Goal: Task Accomplishment & Management: Complete application form

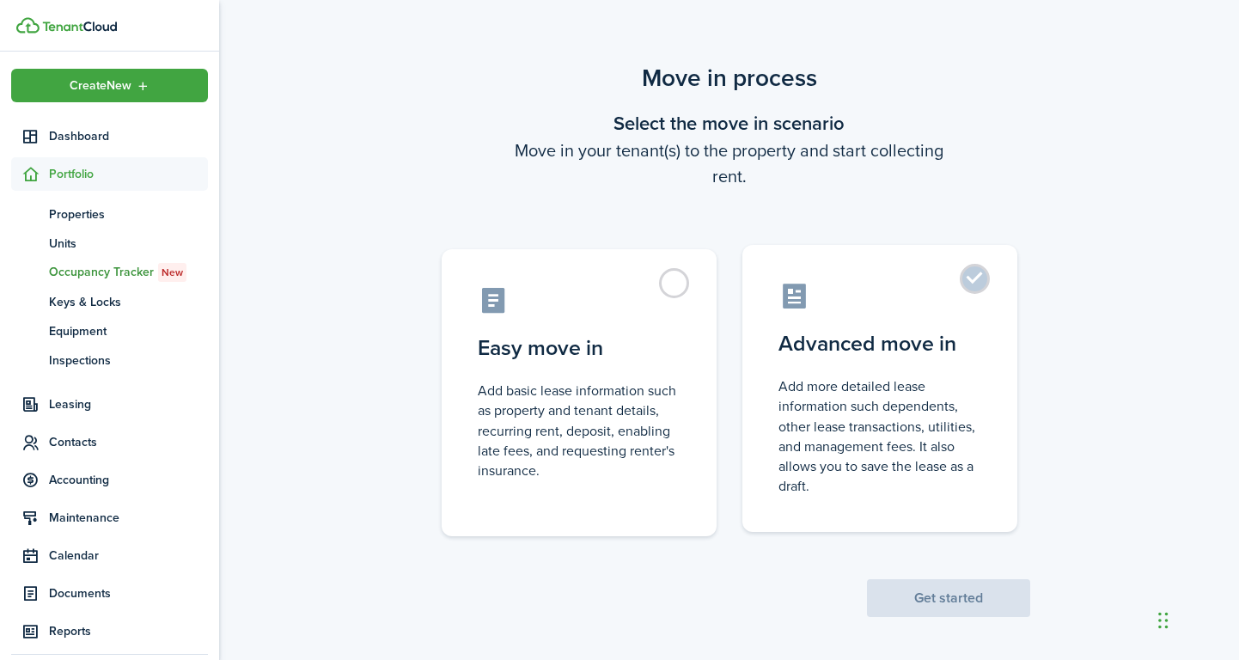
click at [975, 284] on label "Advanced move in Add more detailed lease information such dependents, other lea…" at bounding box center [880, 388] width 275 height 287
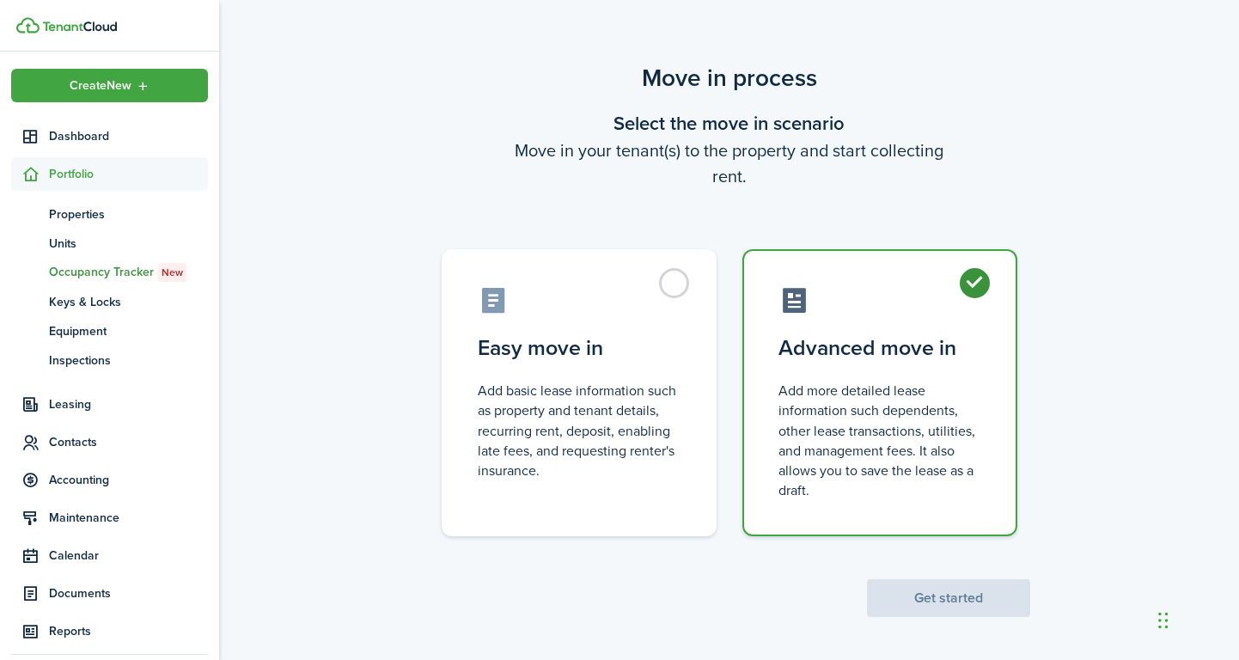
radio input "true"
click at [987, 595] on button "Get started" at bounding box center [948, 598] width 163 height 38
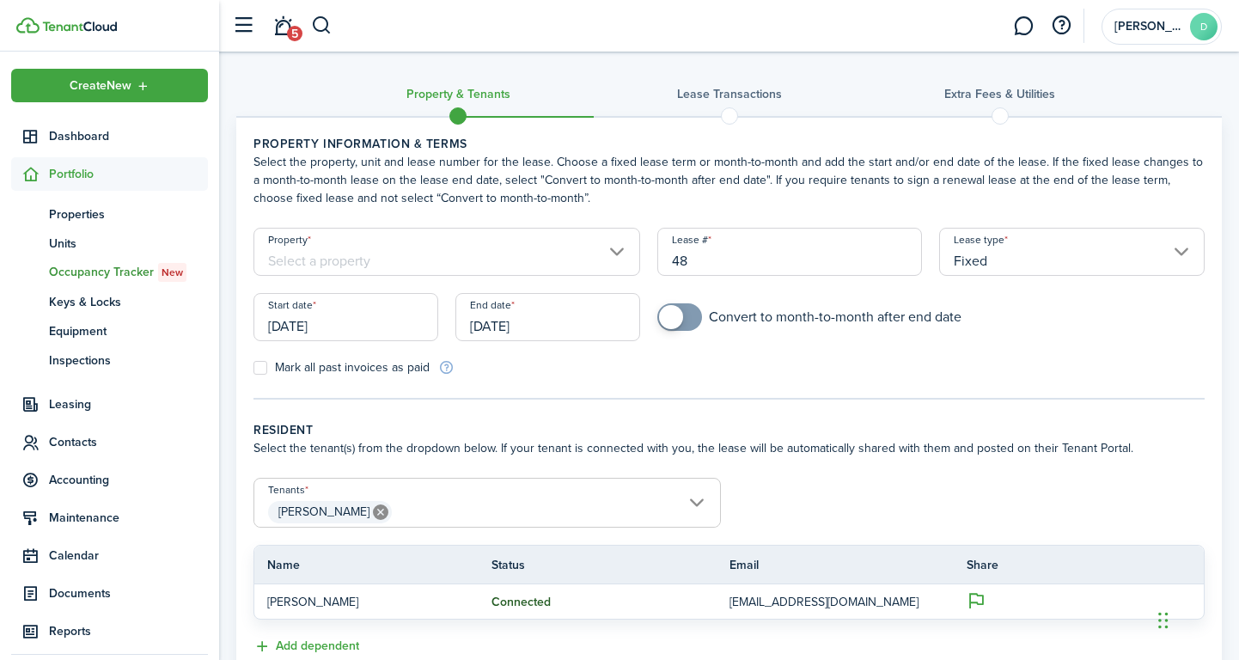
click at [1153, 254] on input "Fixed" at bounding box center [1072, 252] width 266 height 48
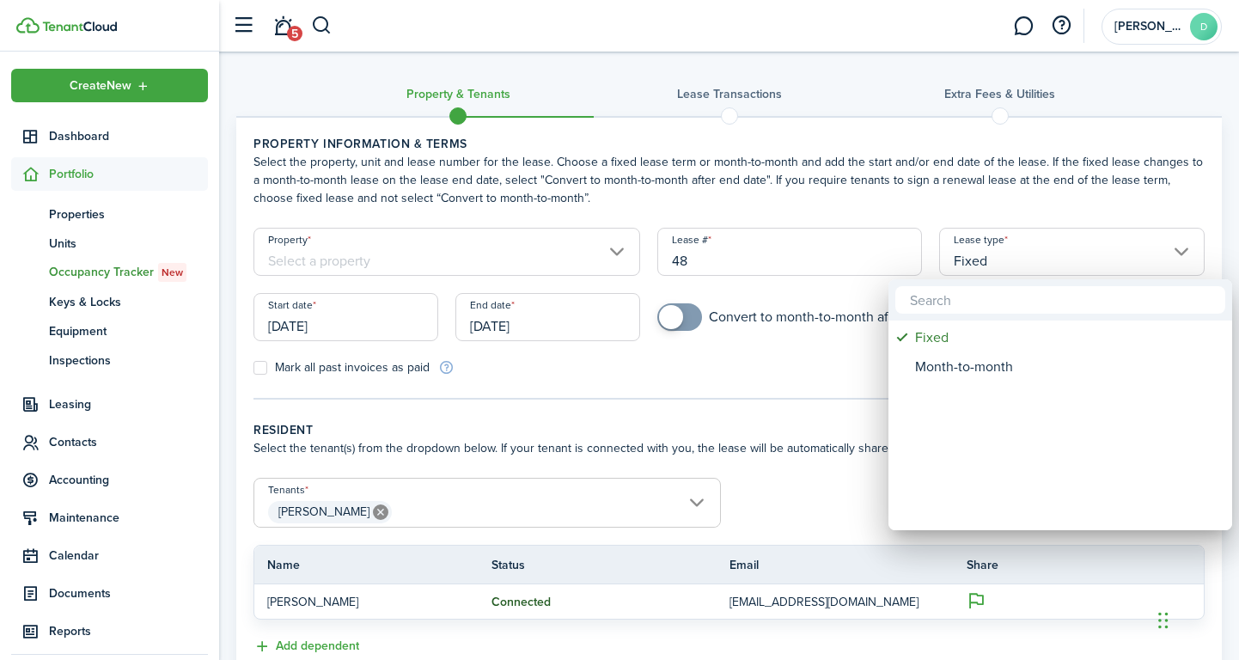
click at [772, 341] on div at bounding box center [619, 329] width 1514 height 935
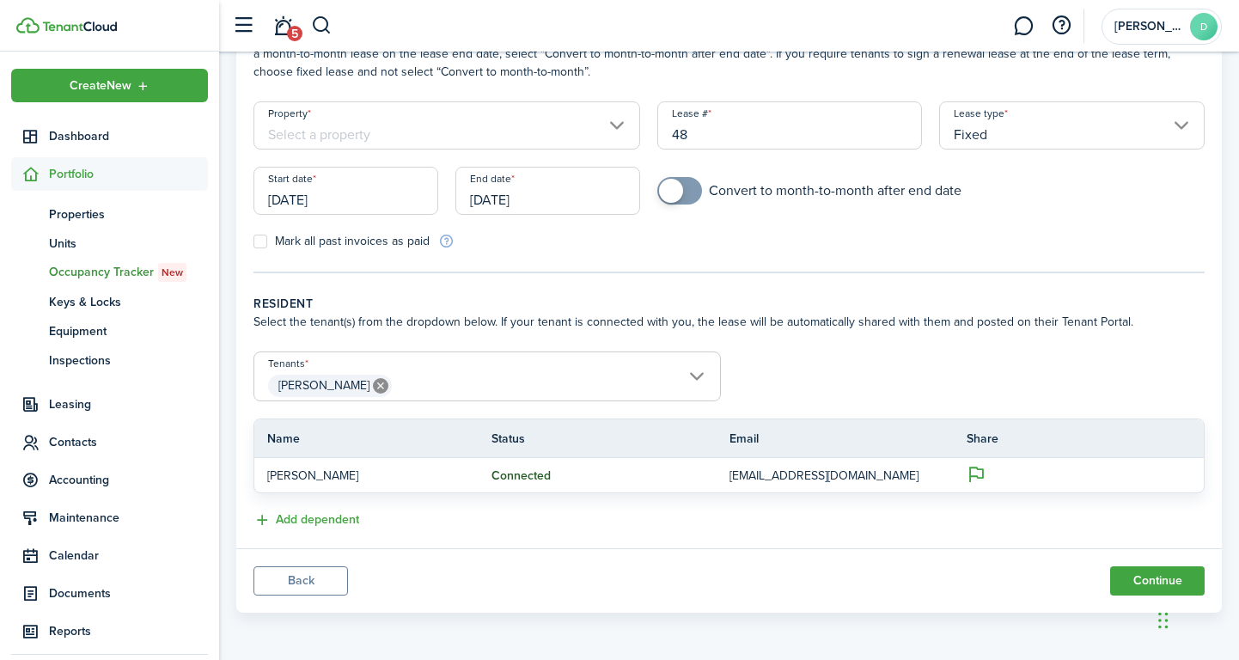
scroll to position [13, 0]
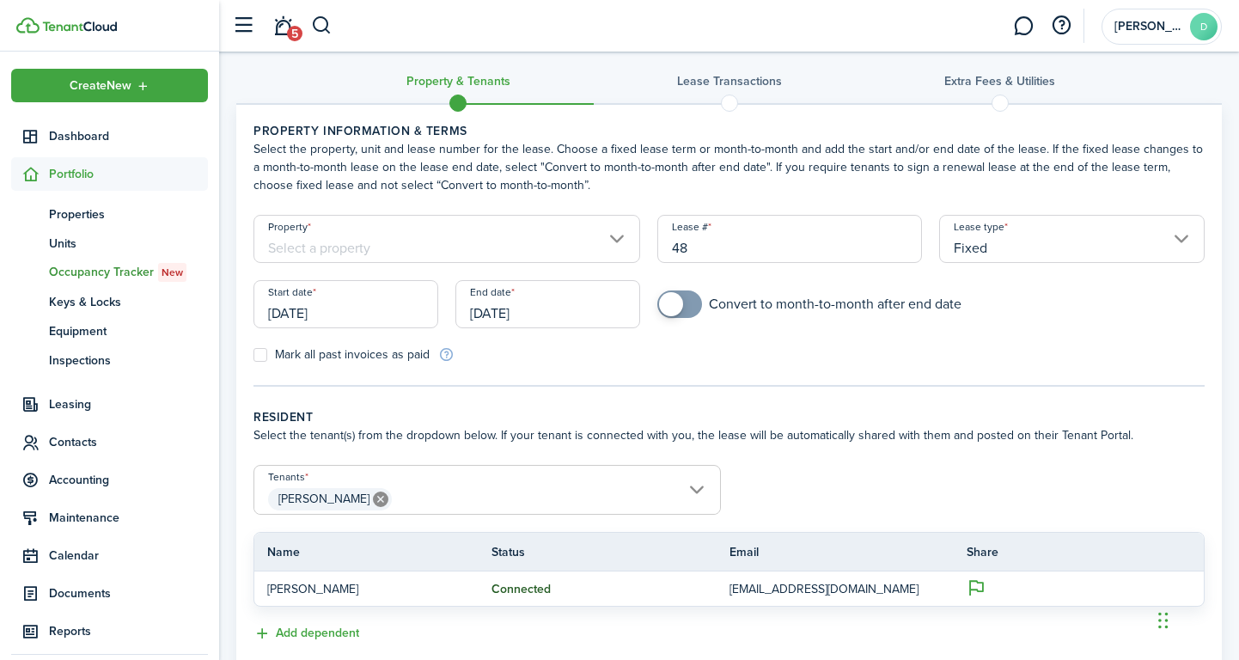
click at [308, 315] on input "[DATE]" at bounding box center [346, 304] width 185 height 48
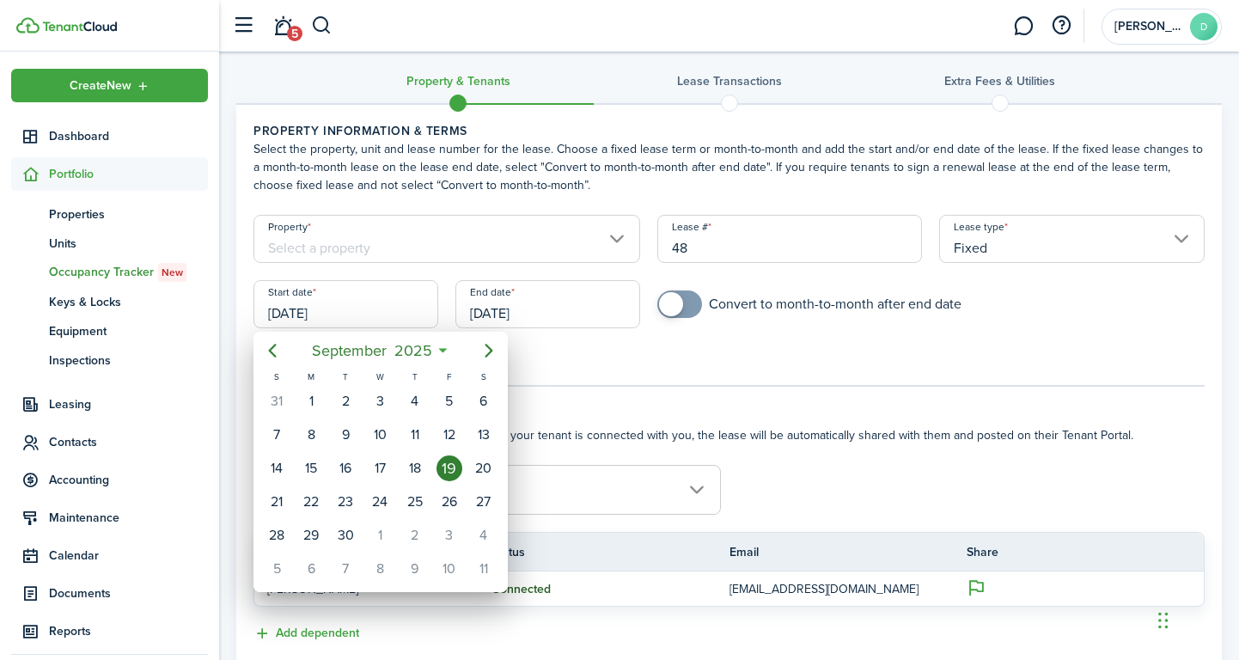
click at [672, 349] on div at bounding box center [619, 329] width 1514 height 935
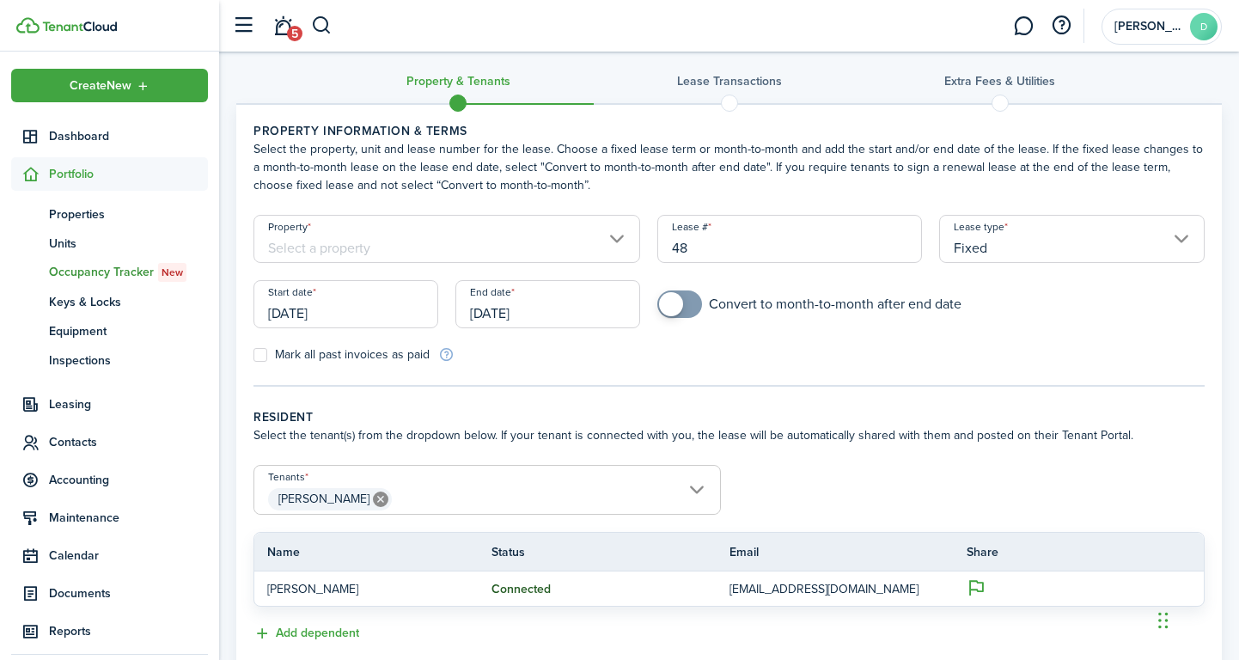
click at [773, 373] on tc-wizard-step "Property information & terms Select the property, unit and lease number for the…" at bounding box center [729, 254] width 951 height 265
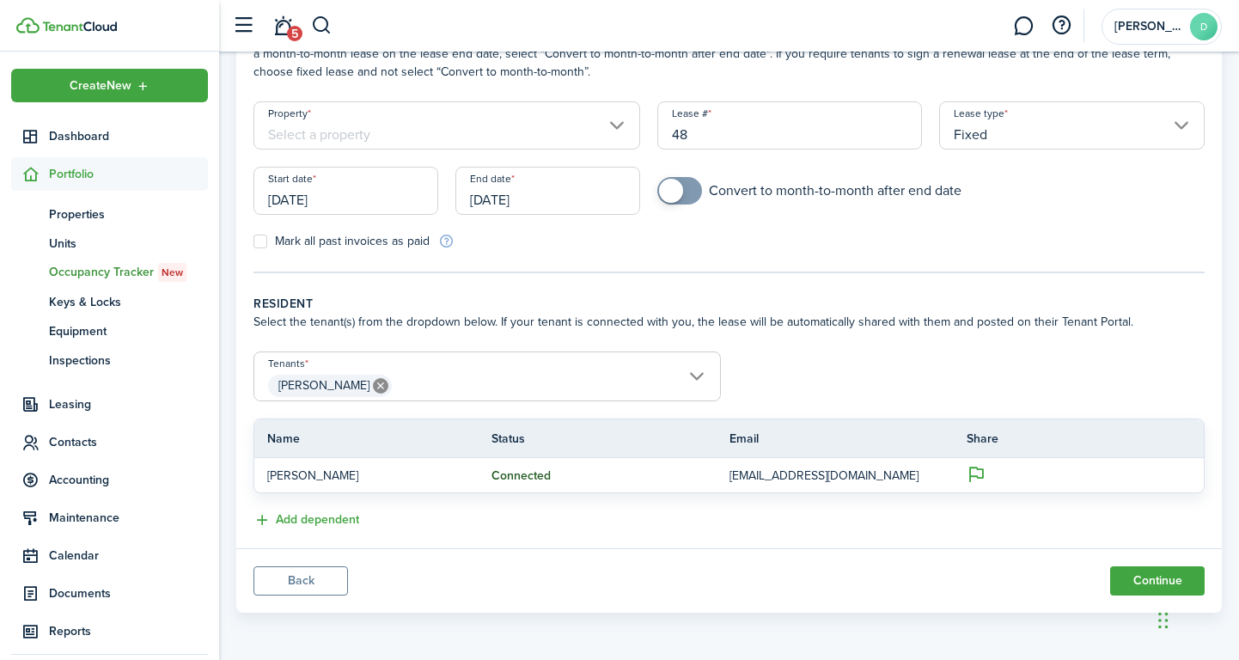
click at [621, 129] on input "Property" at bounding box center [447, 125] width 387 height 48
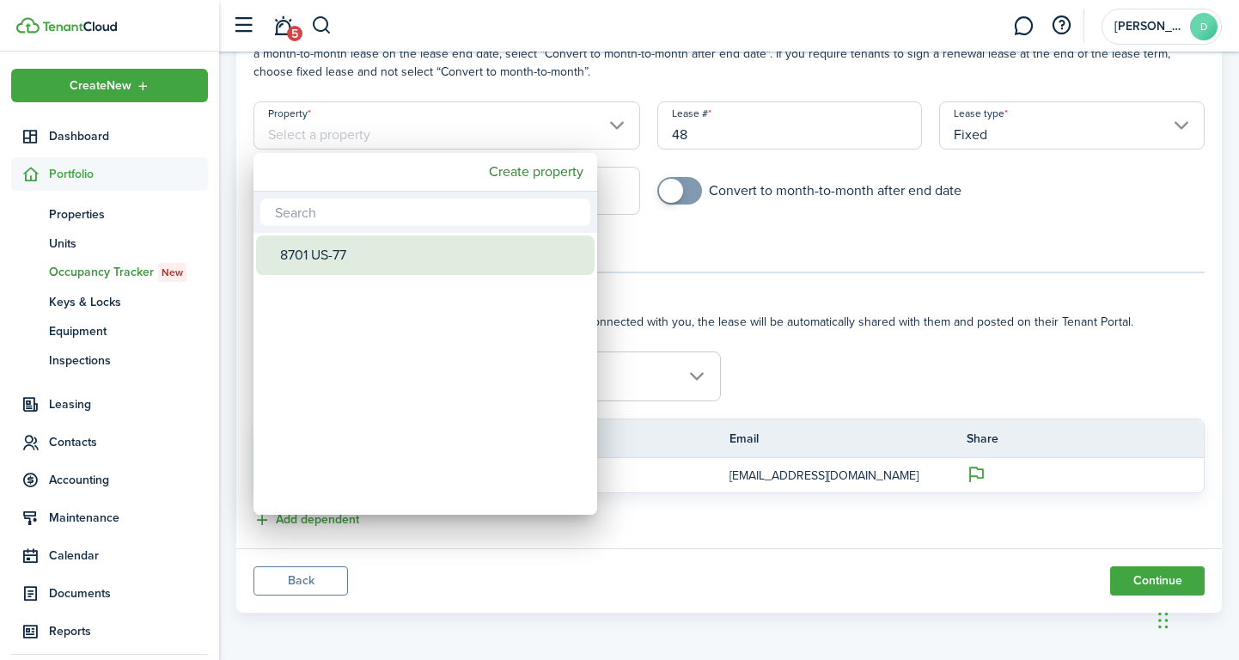
click at [339, 259] on div "8701 US-77" at bounding box center [432, 255] width 304 height 40
type input "8701 US-77"
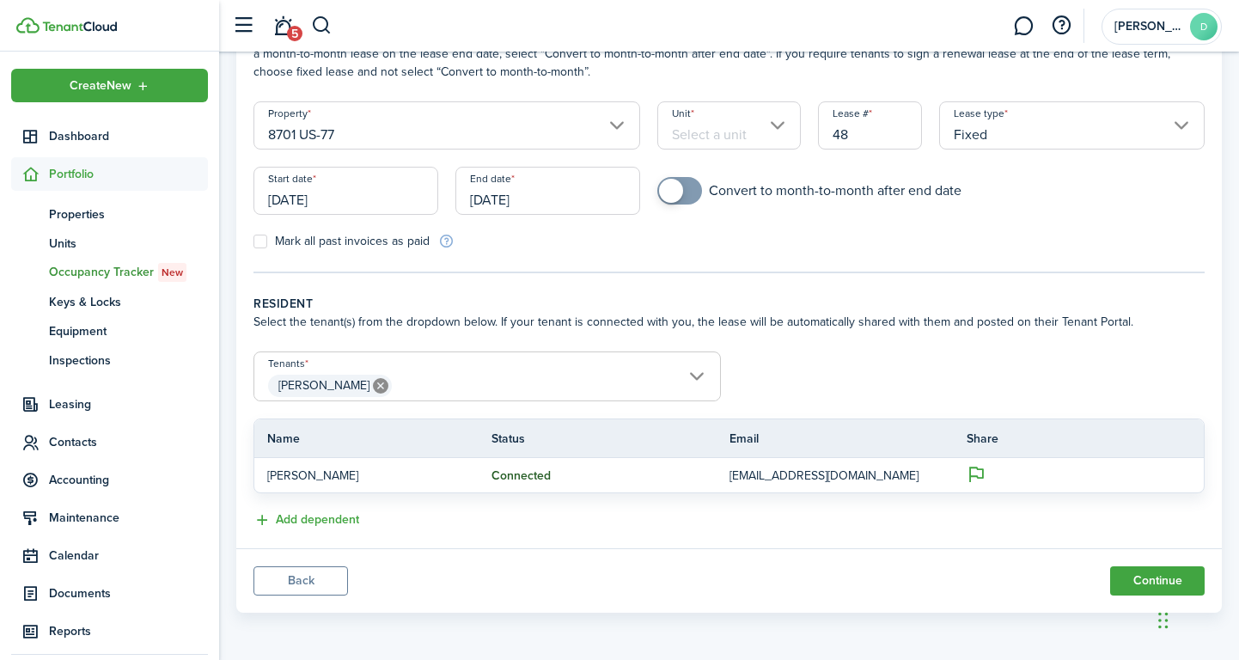
click at [771, 132] on input "Unit" at bounding box center [729, 125] width 144 height 48
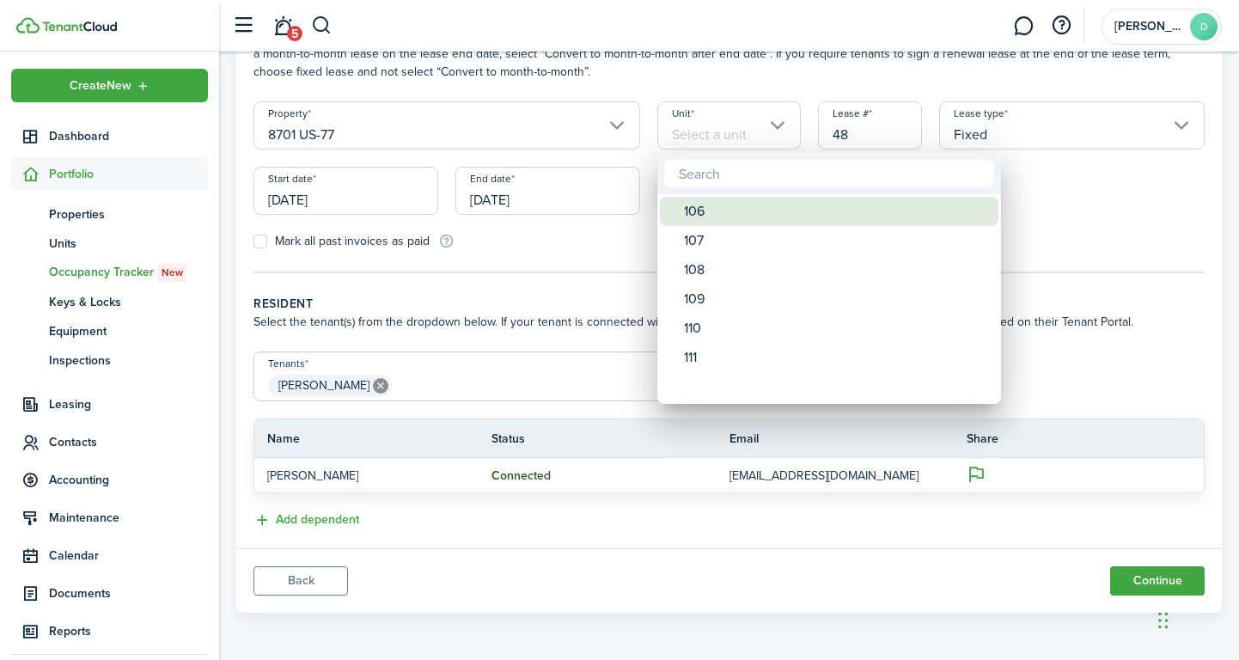
click at [734, 205] on div "106" at bounding box center [836, 211] width 304 height 29
type input "106"
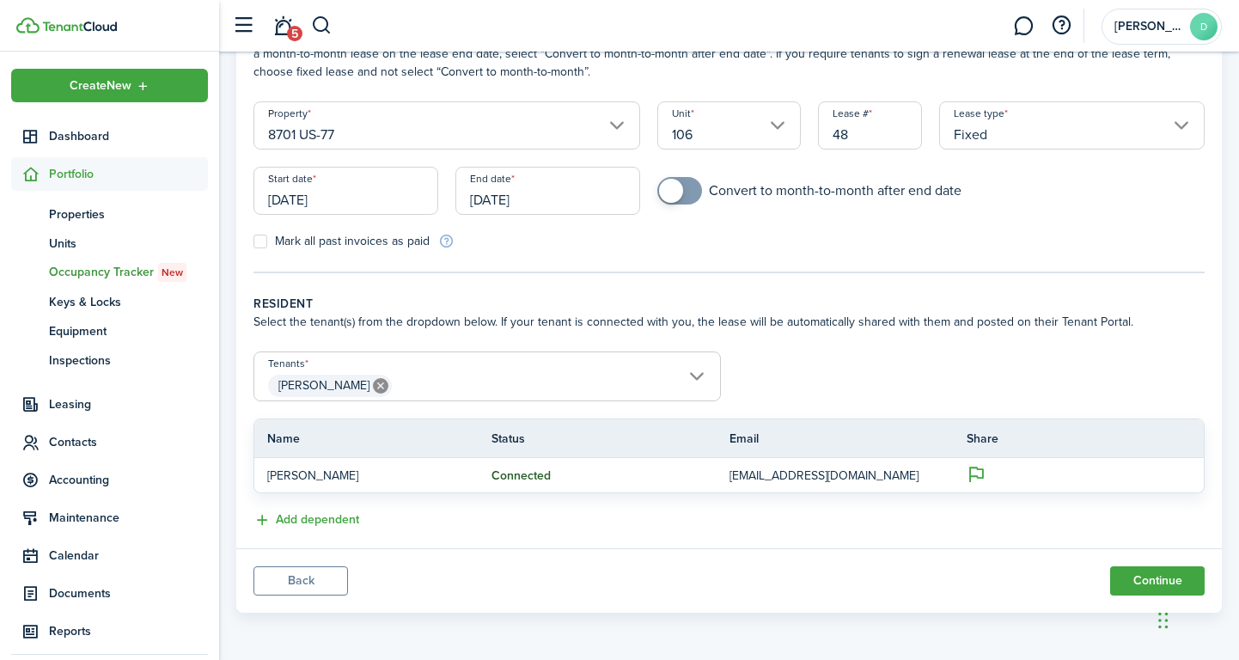
click at [584, 243] on div "Mark all past invoices as paid" at bounding box center [487, 241] width 484 height 18
click at [1181, 574] on button "Continue" at bounding box center [1157, 580] width 95 height 29
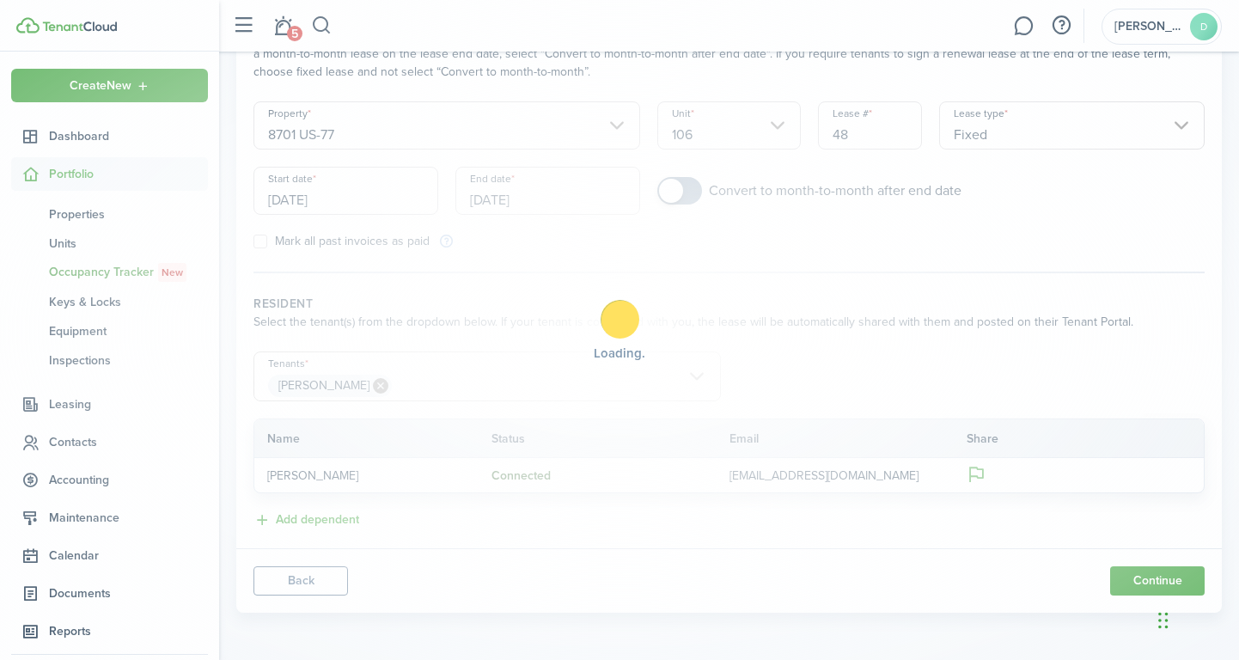
scroll to position [0, 0]
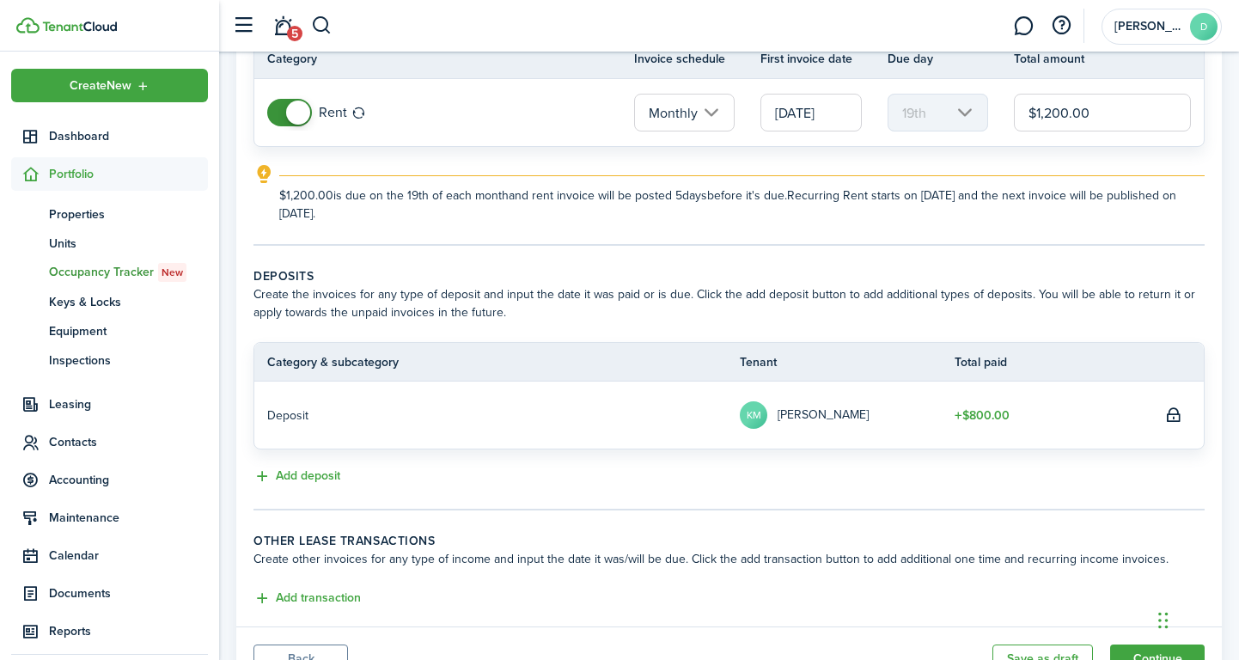
scroll to position [40, 0]
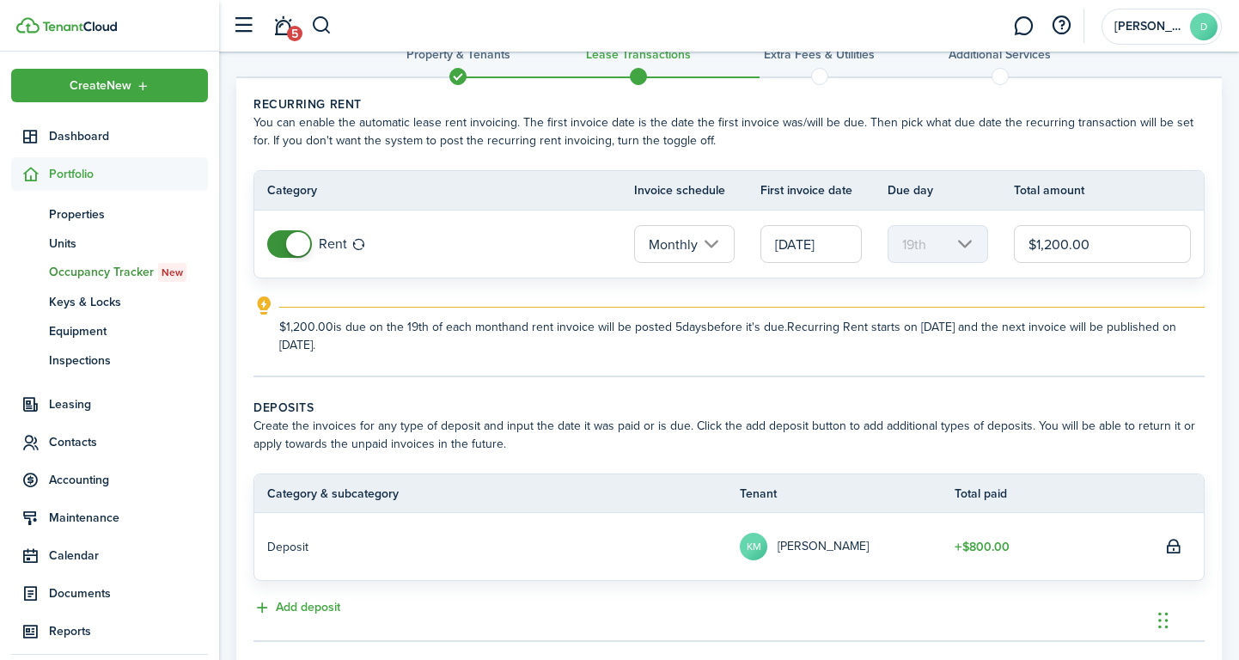
click at [827, 248] on input "[DATE]" at bounding box center [811, 244] width 101 height 38
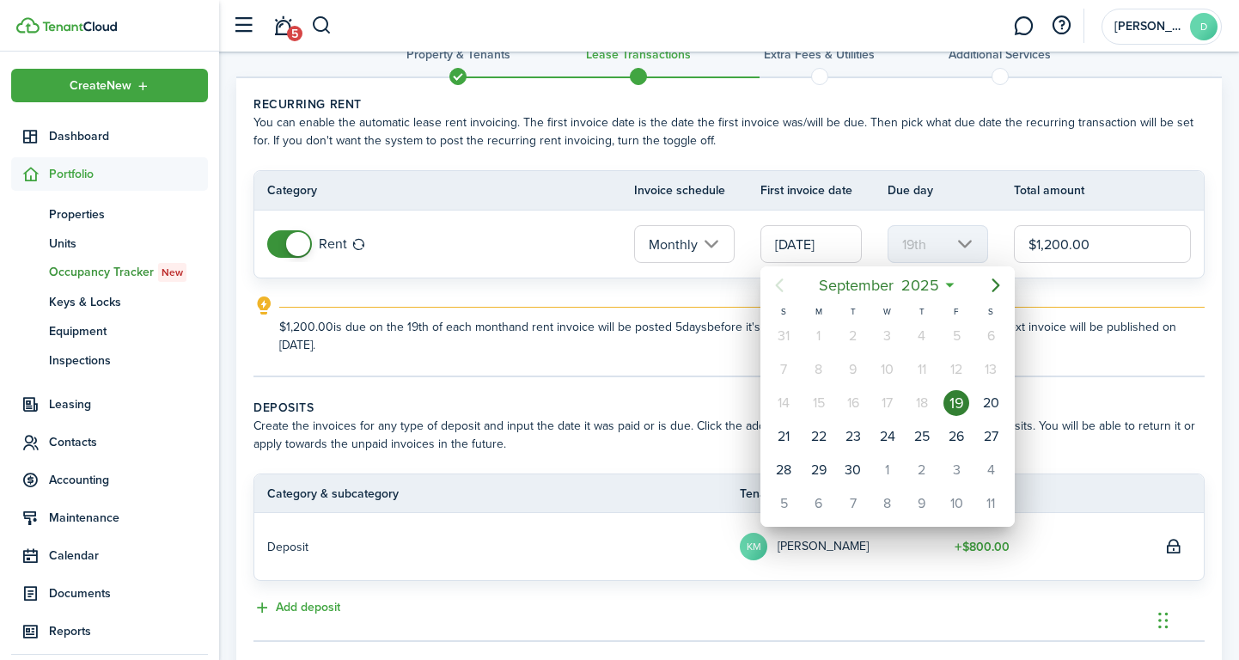
click at [611, 346] on div at bounding box center [619, 329] width 1514 height 935
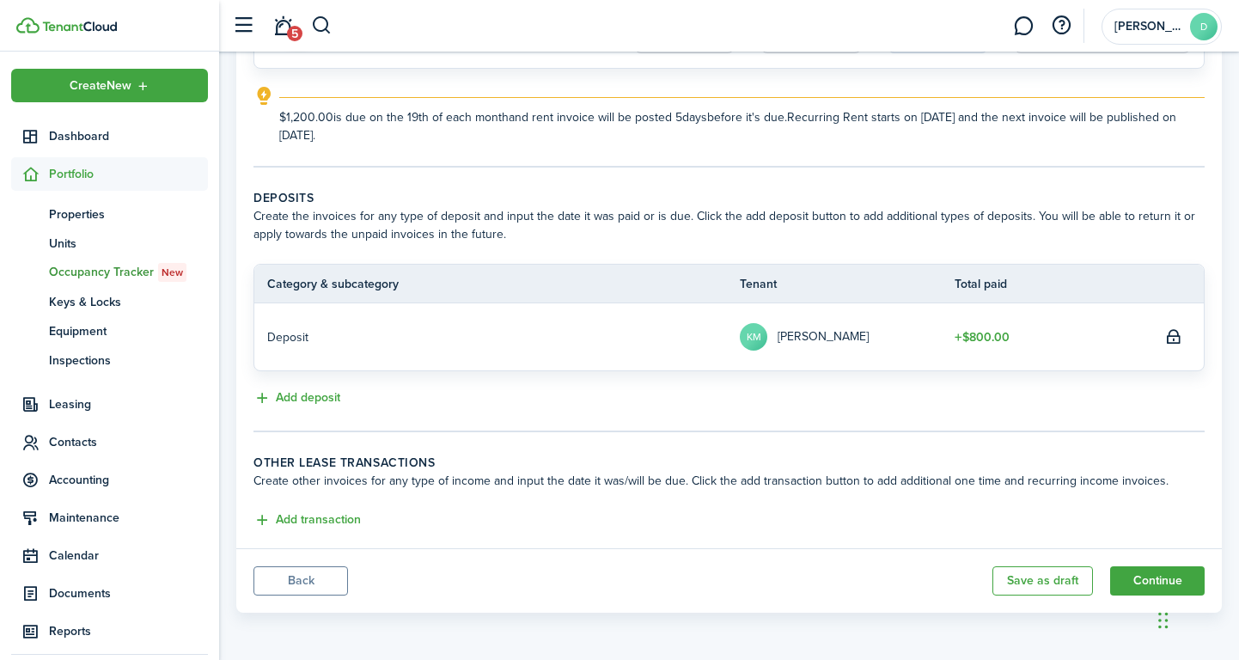
scroll to position [98, 0]
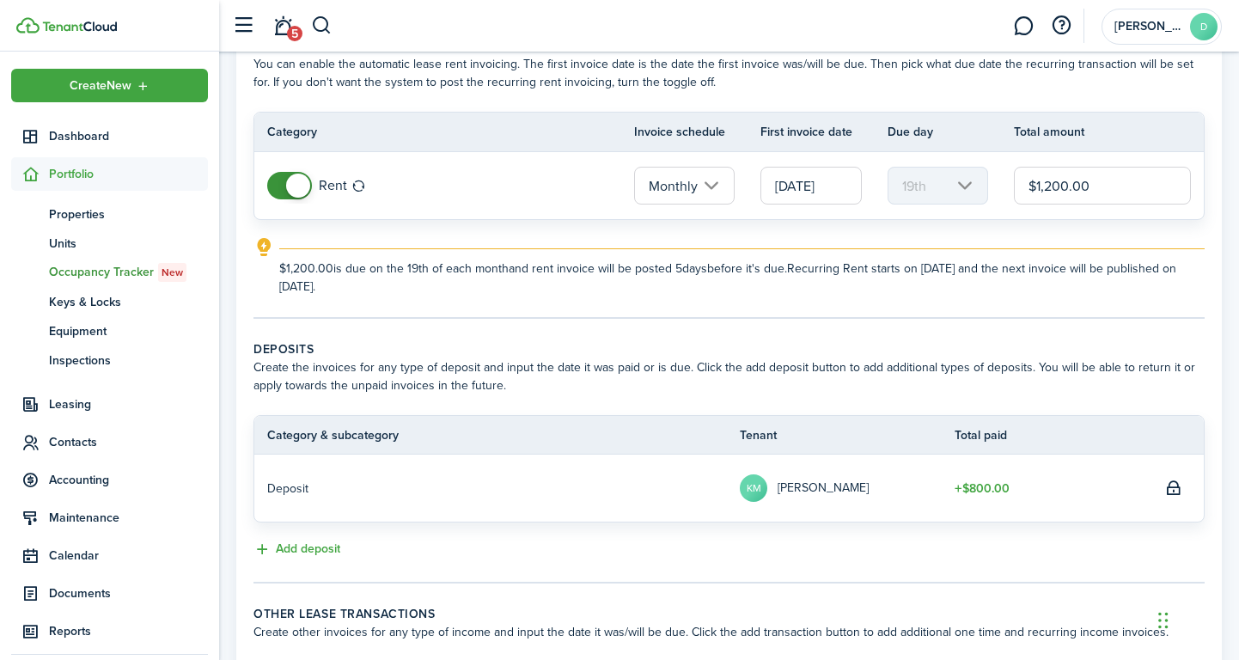
click at [719, 186] on input "Monthly" at bounding box center [684, 186] width 101 height 38
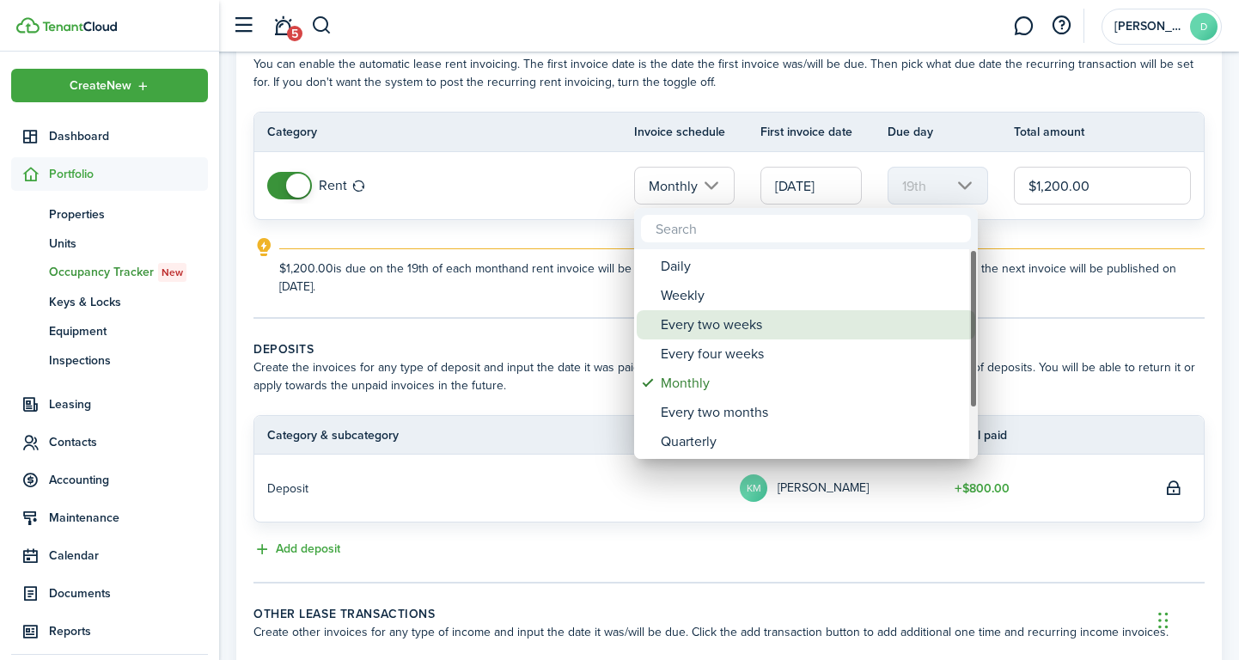
click at [752, 328] on div "Every two weeks" at bounding box center [813, 324] width 304 height 29
type input "Every two weeks"
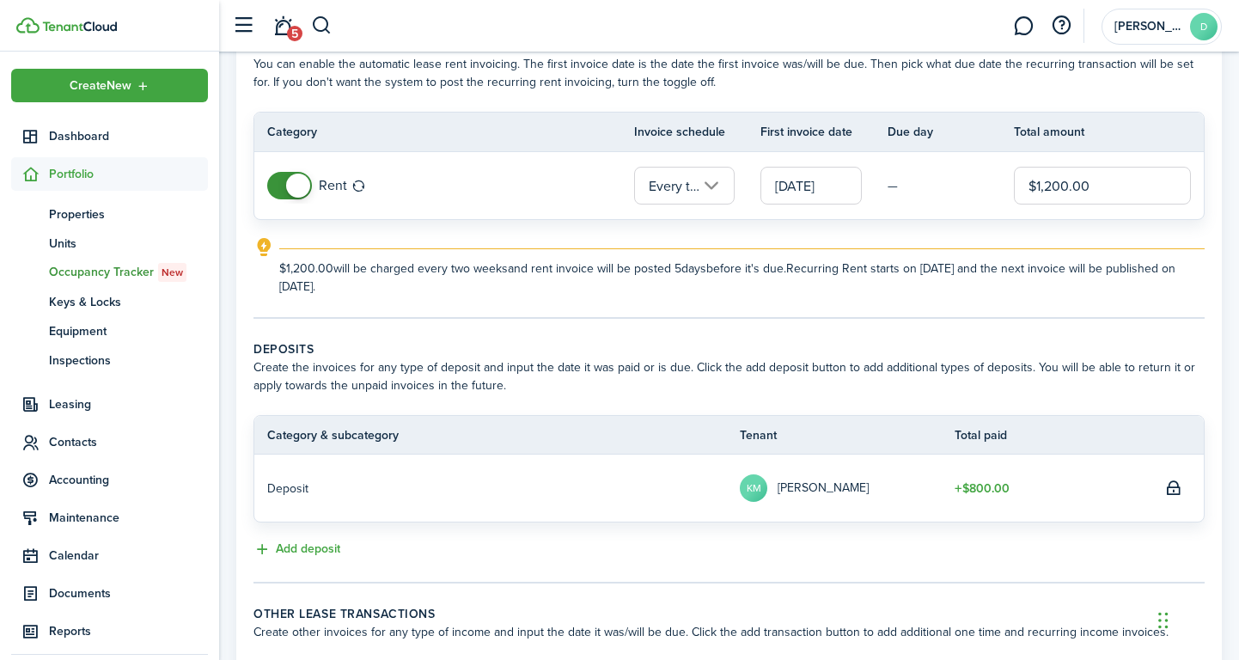
click at [827, 198] on input "[DATE]" at bounding box center [811, 186] width 101 height 38
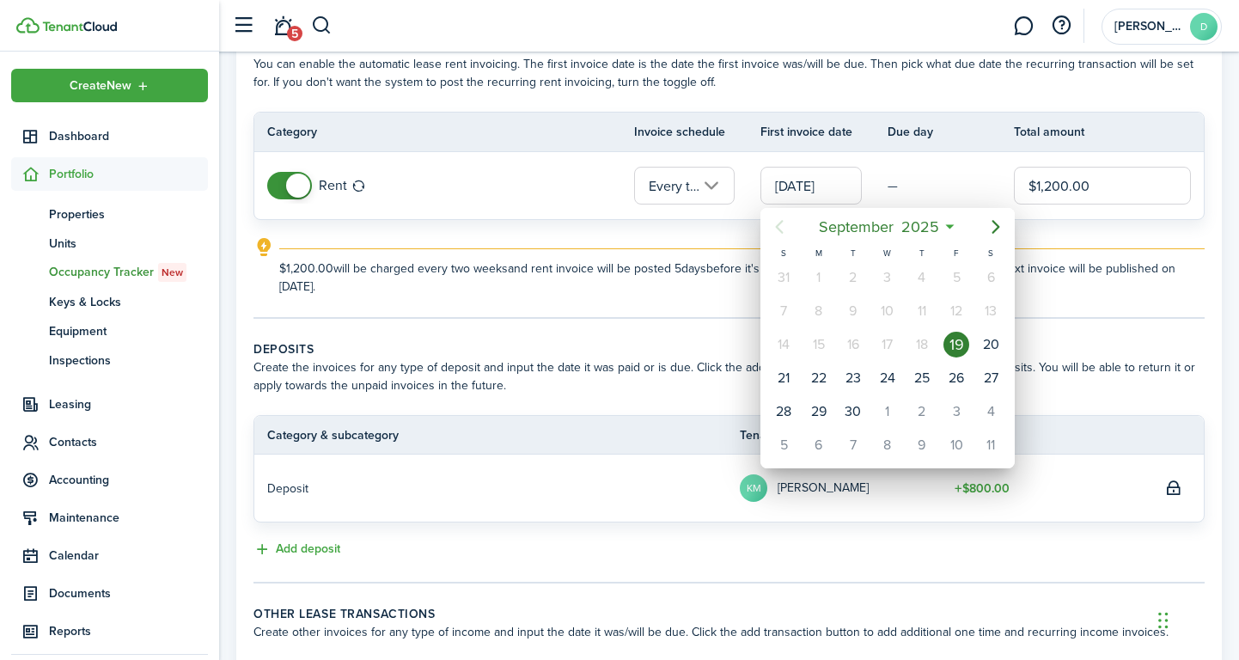
click at [557, 288] on div at bounding box center [619, 329] width 1514 height 935
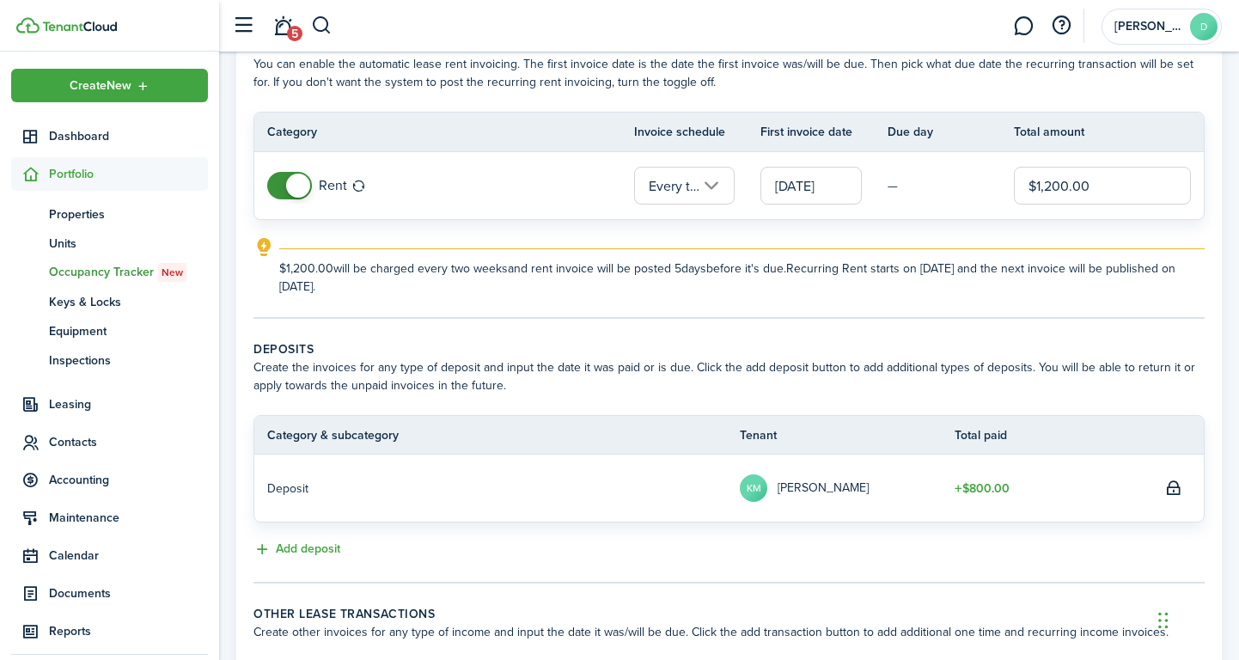
click at [1072, 191] on input "$1,200.00" at bounding box center [1102, 186] width 177 height 38
click at [799, 191] on input "[DATE]" at bounding box center [811, 186] width 101 height 38
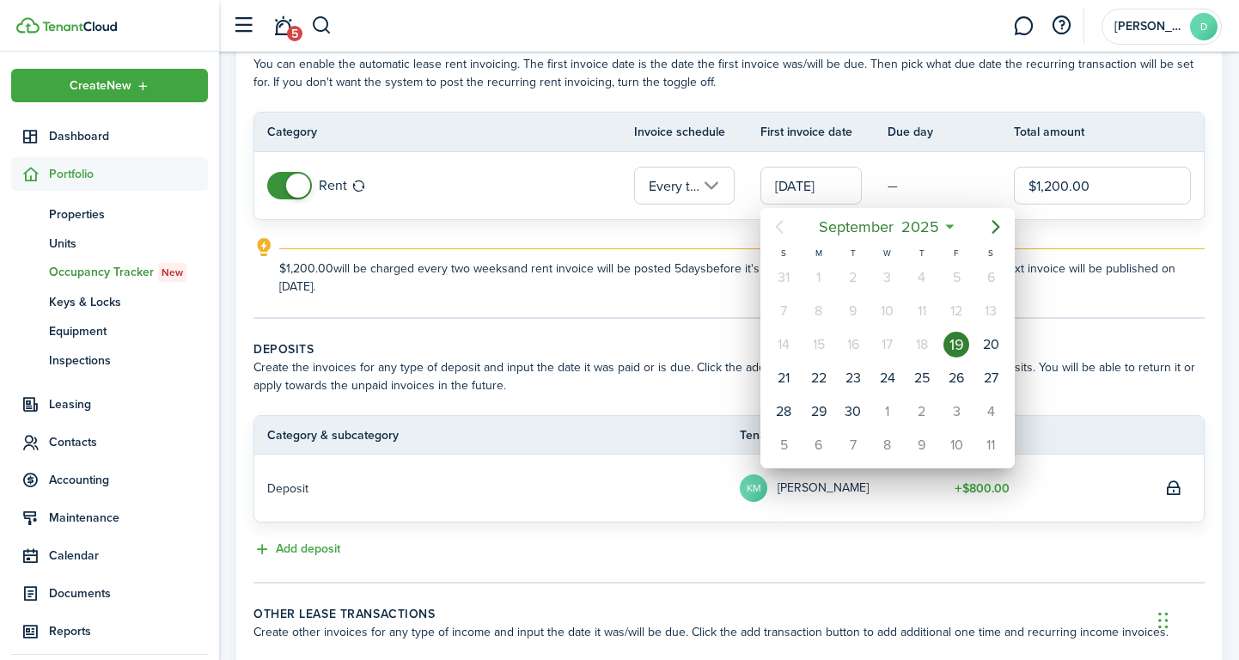
click at [1084, 188] on div at bounding box center [619, 329] width 1514 height 935
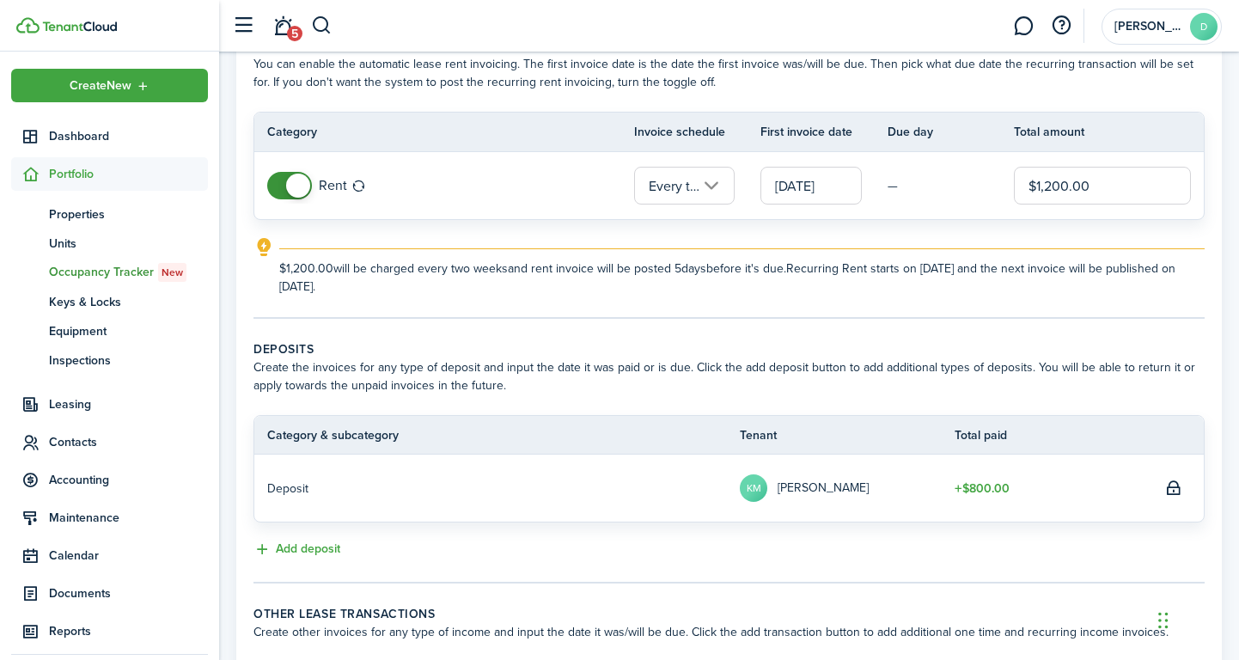
click at [1089, 185] on input "$1,200.00" at bounding box center [1102, 186] width 177 height 38
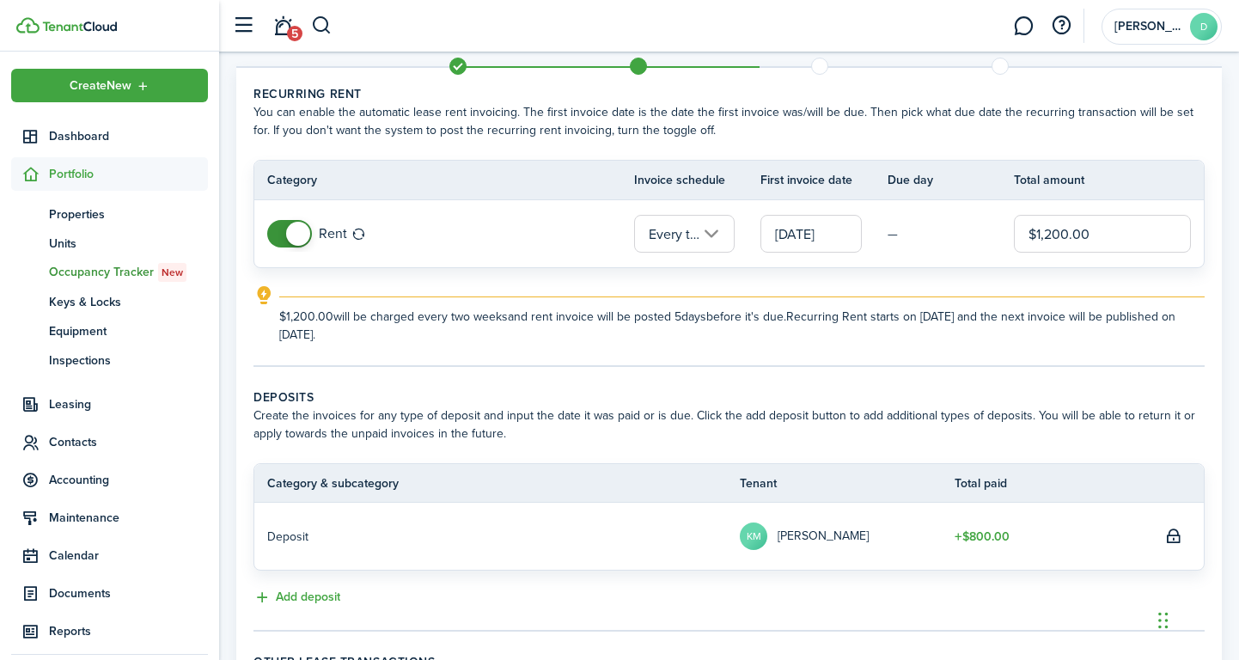
scroll to position [53, 0]
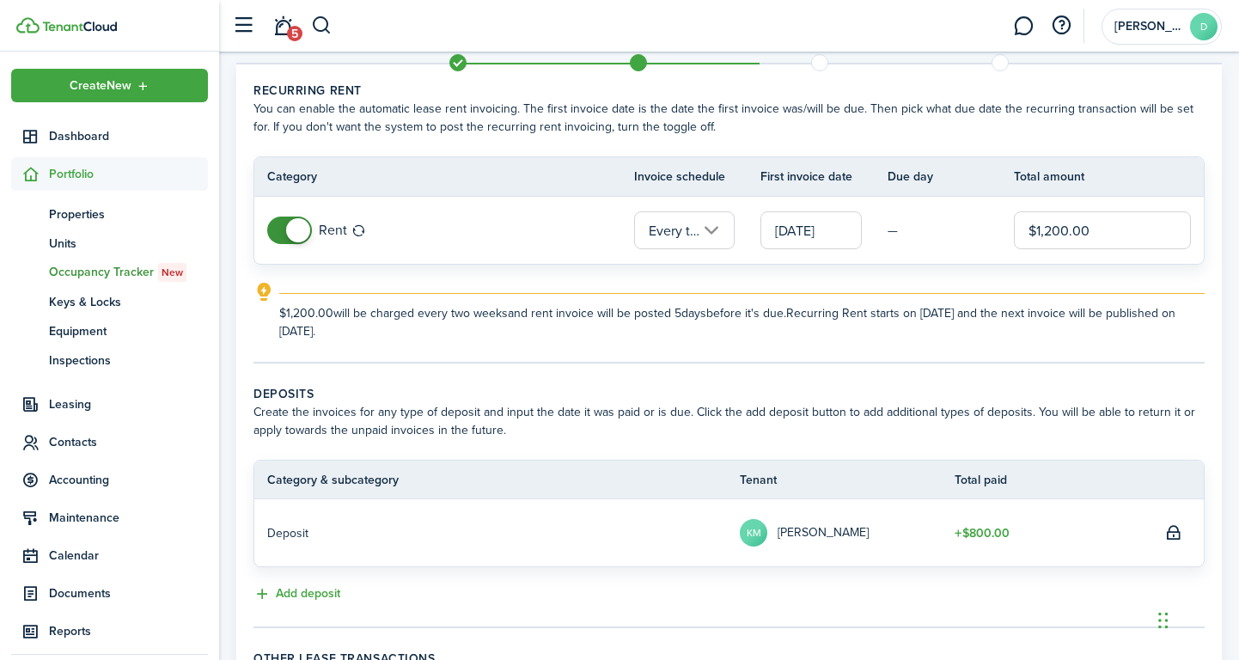
click at [815, 233] on input "[DATE]" at bounding box center [811, 230] width 101 height 38
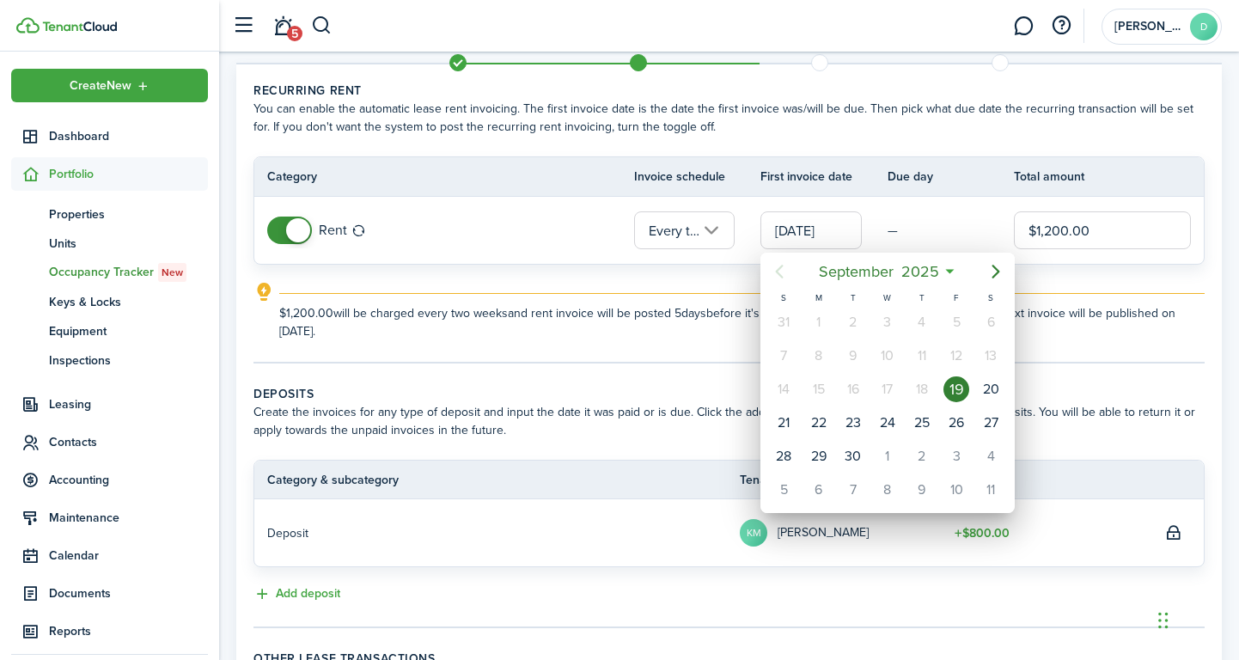
click at [584, 344] on div at bounding box center [619, 329] width 1514 height 935
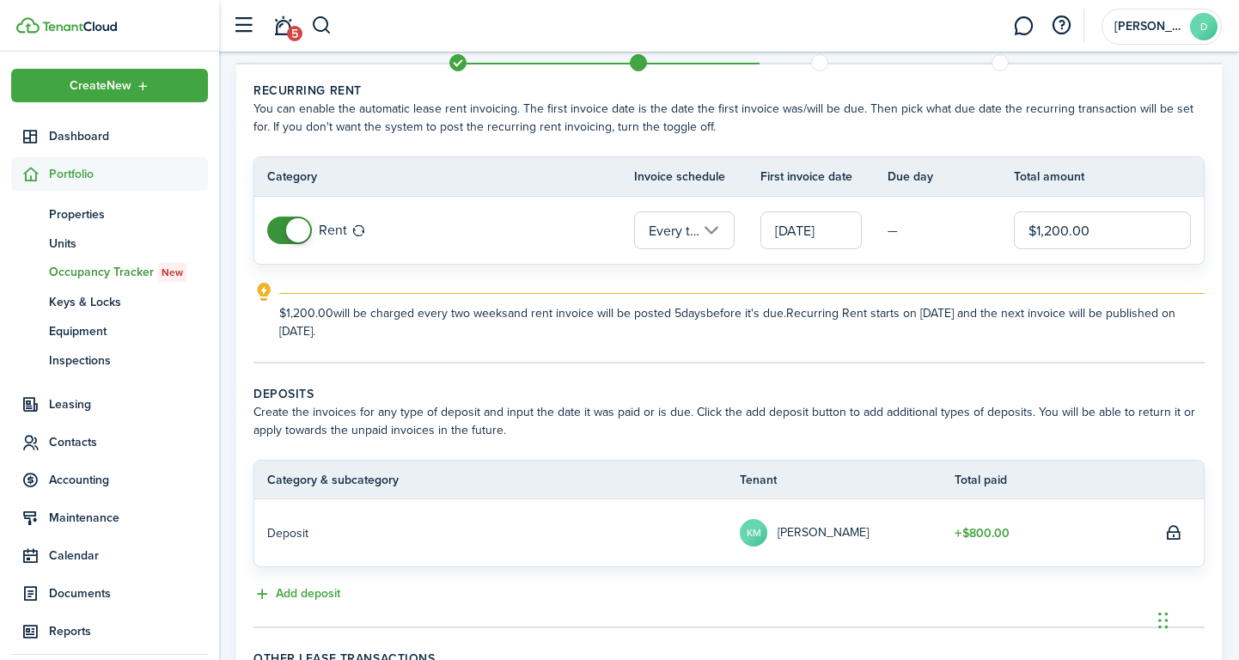
click at [553, 341] on tc-wizard-step "Recurring rent You can enable the automatic lease rent invoicing. The first inv…" at bounding box center [729, 223] width 951 height 282
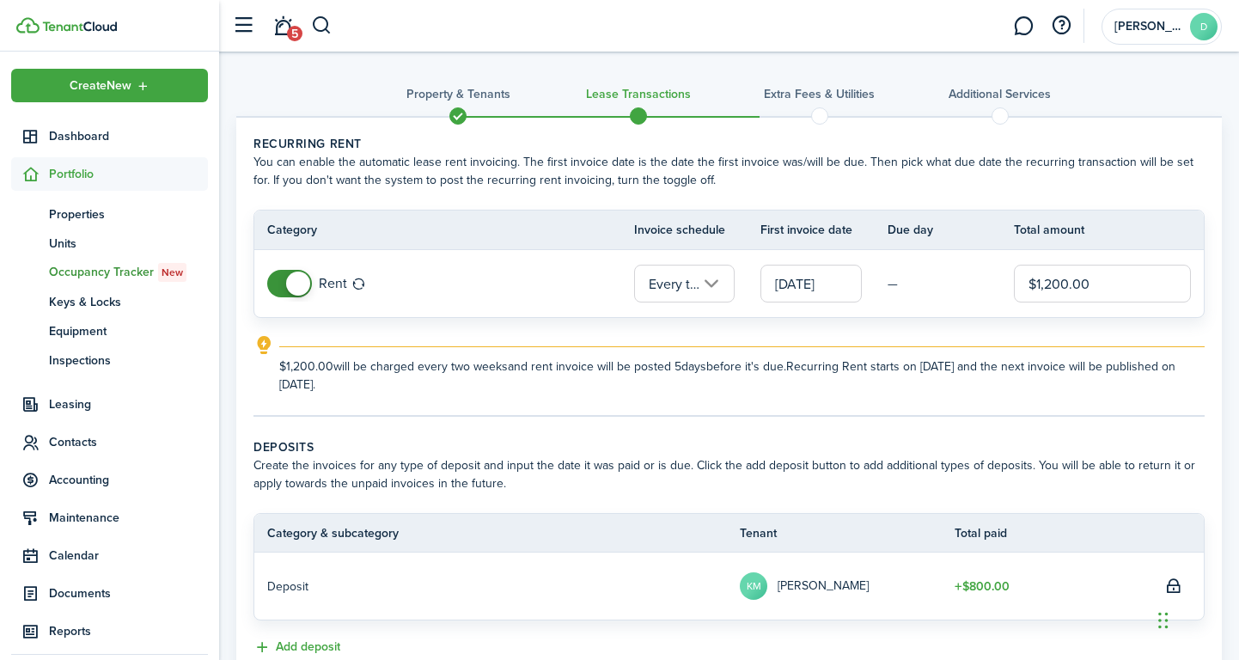
scroll to position [249, 0]
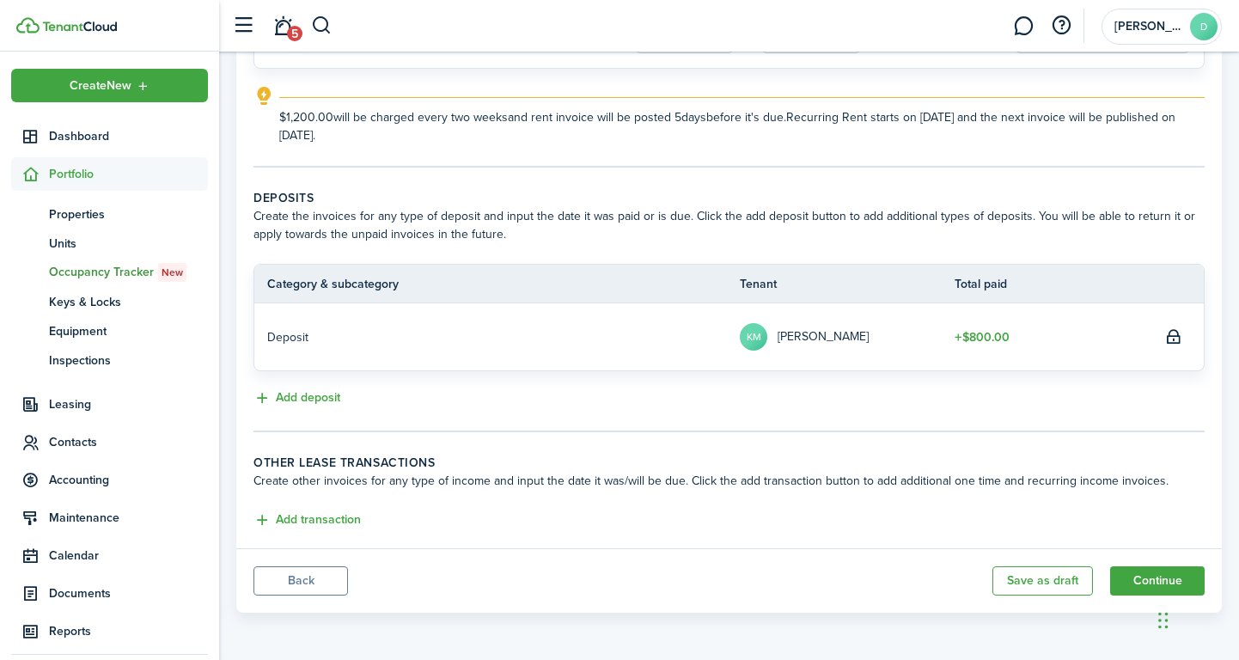
click at [313, 579] on button "Back" at bounding box center [301, 580] width 95 height 29
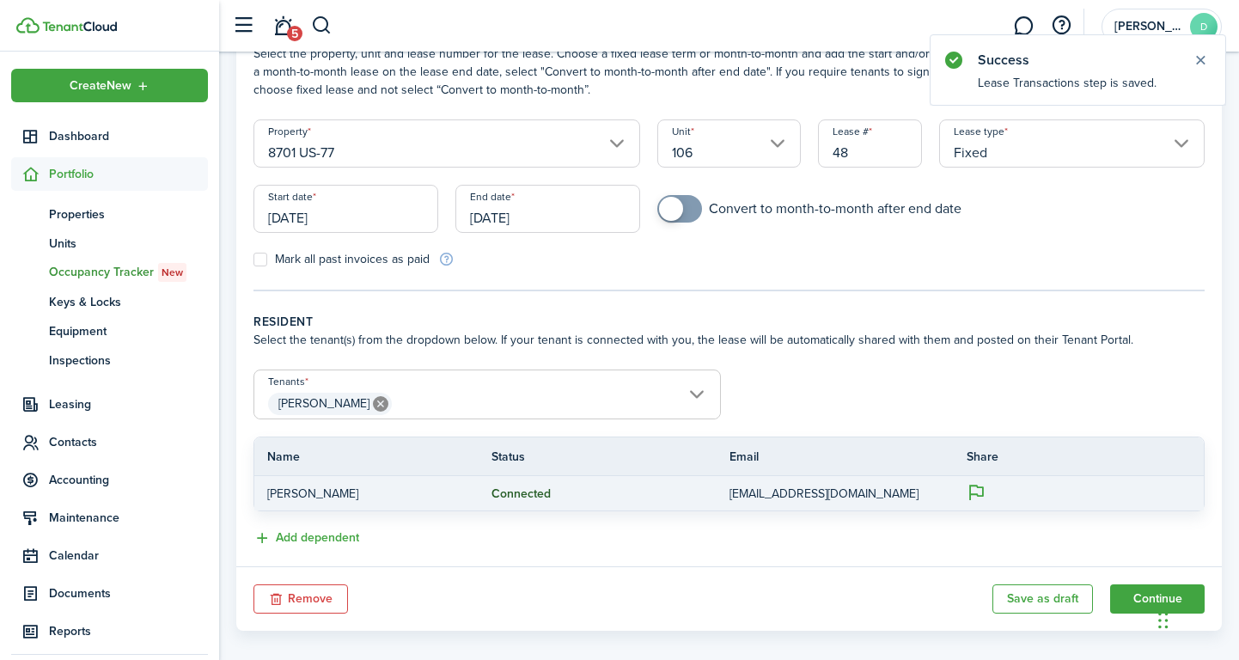
scroll to position [126, 0]
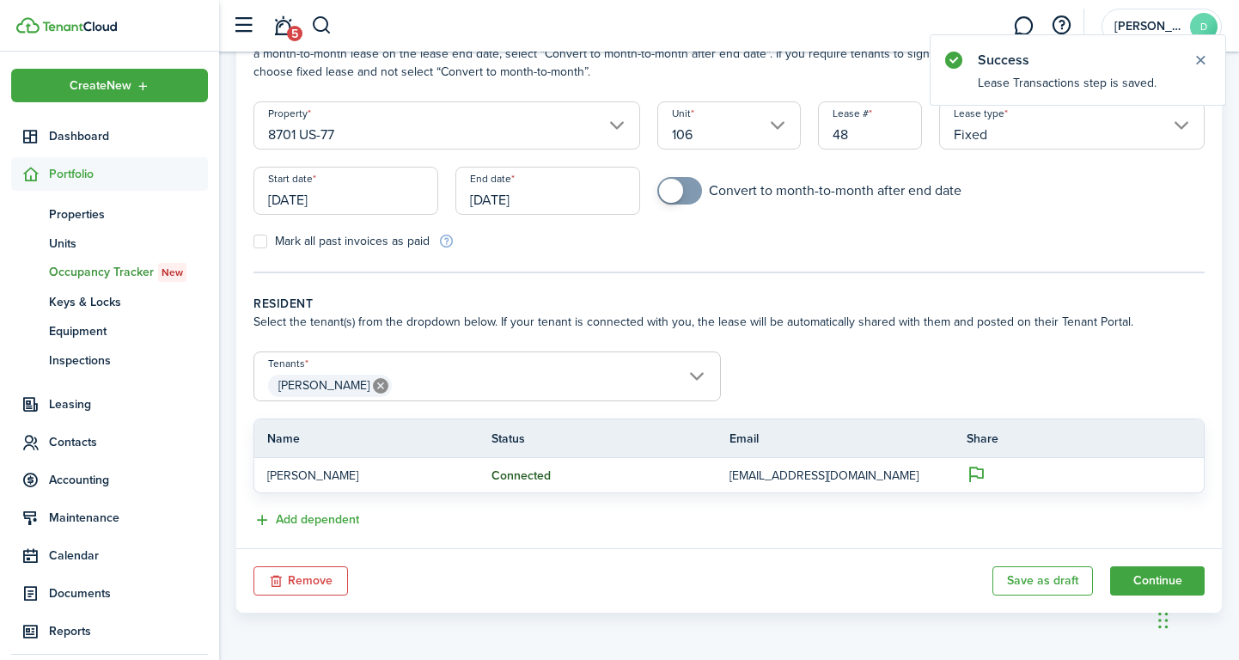
click at [310, 577] on button "Remove" at bounding box center [301, 580] width 95 height 29
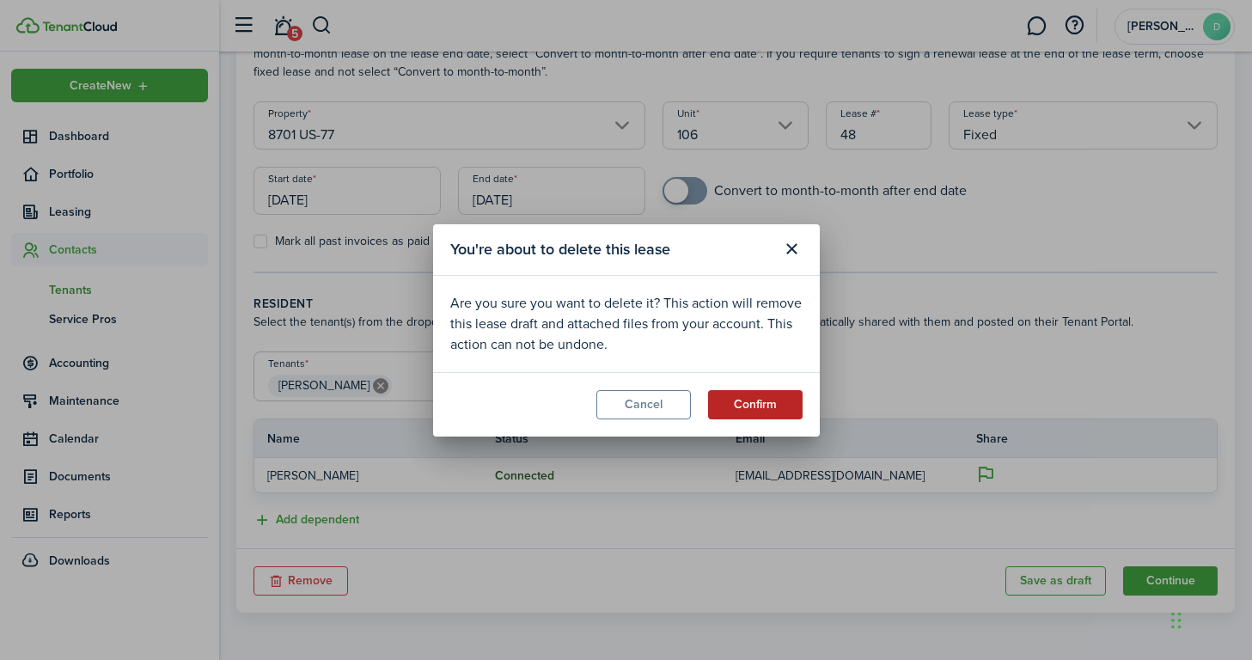
click at [779, 407] on button "Confirm" at bounding box center [755, 404] width 95 height 29
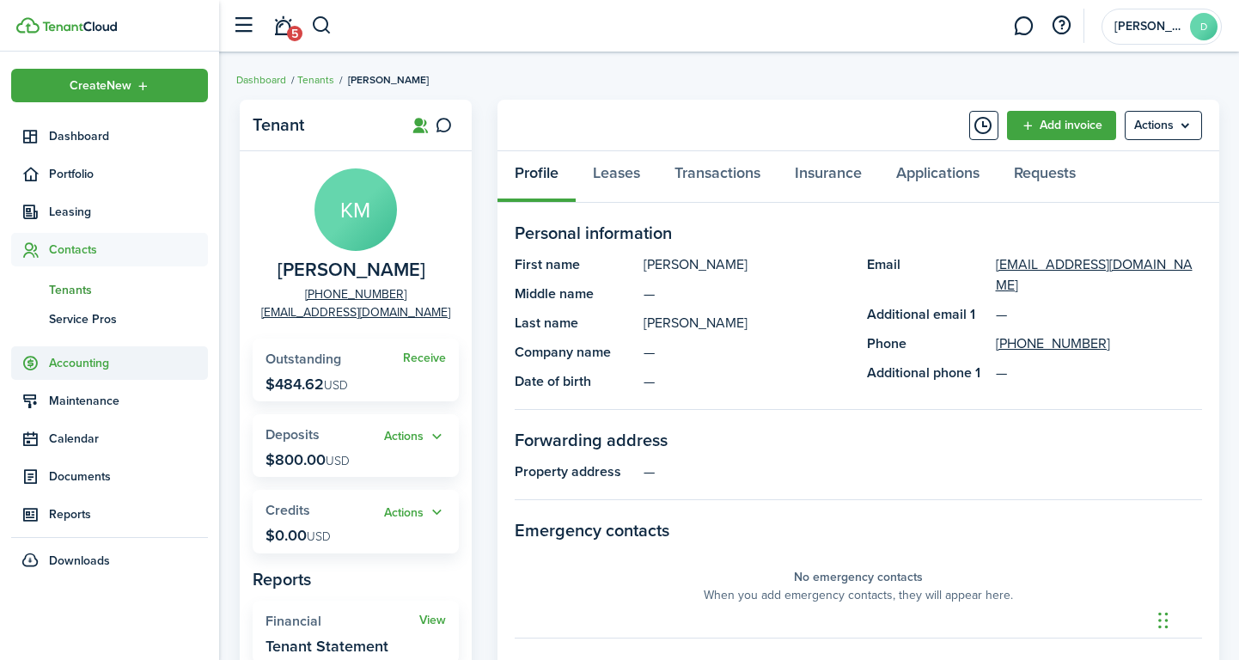
click at [72, 360] on span "Accounting" at bounding box center [128, 363] width 159 height 18
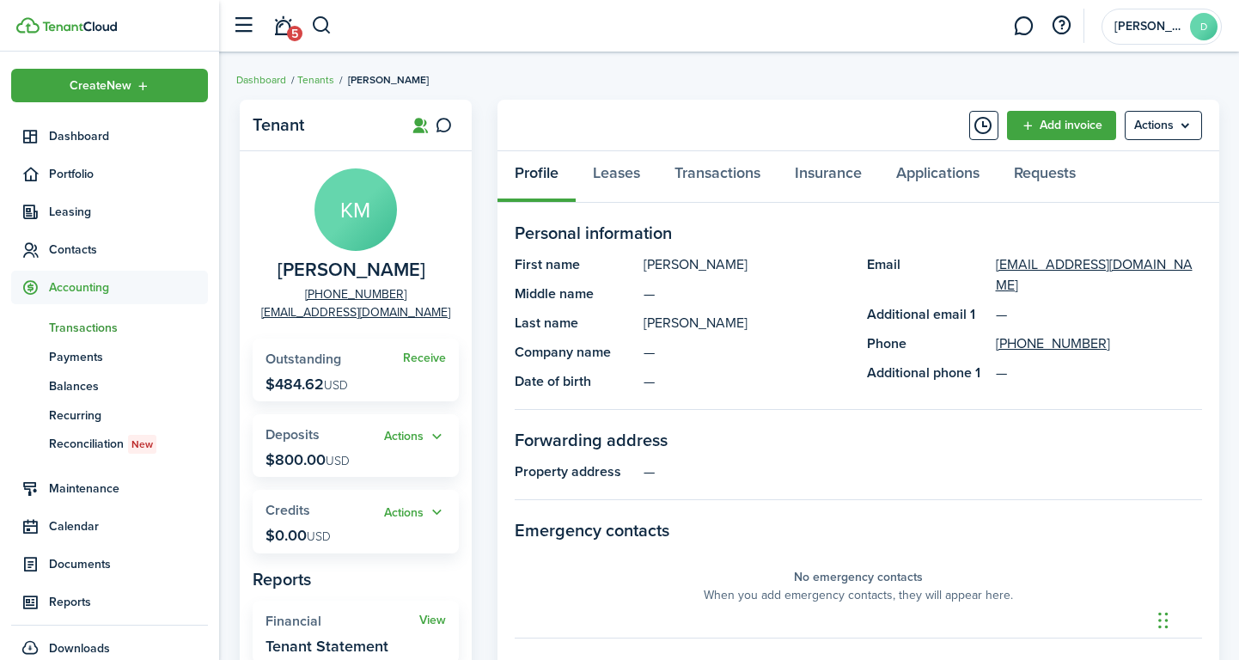
click at [90, 332] on span "Transactions" at bounding box center [128, 328] width 159 height 18
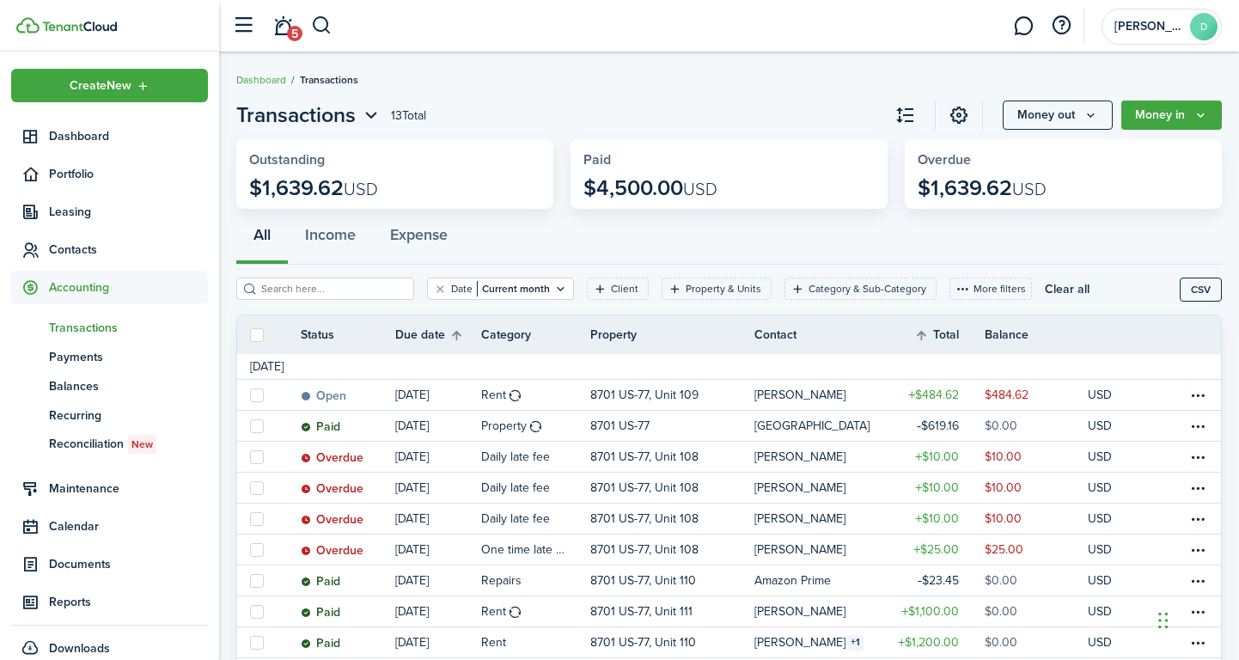
click at [71, 327] on span "Transactions" at bounding box center [128, 328] width 159 height 18
click at [90, 327] on span "Transactions" at bounding box center [128, 328] width 159 height 18
click at [1204, 34] on avatar-text "D" at bounding box center [1204, 27] width 28 height 28
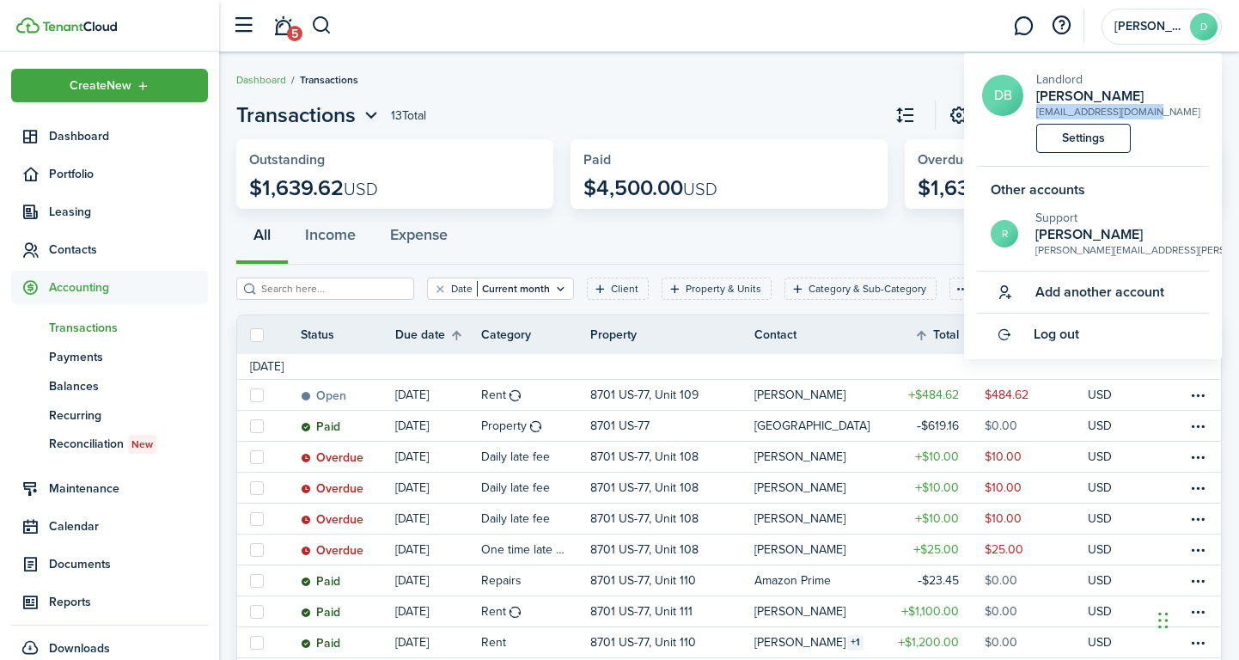
drag, startPoint x: 1162, startPoint y: 113, endPoint x: 1038, endPoint y: 113, distance: 123.8
click at [1038, 113] on short-info-main "DB Landlord [PERSON_NAME] [EMAIL_ADDRESS][DOMAIN_NAME]" at bounding box center [1095, 94] width 227 height 49
copy div "[EMAIL_ADDRESS][DOMAIN_NAME]"
